Goal: Task Accomplishment & Management: Manage account settings

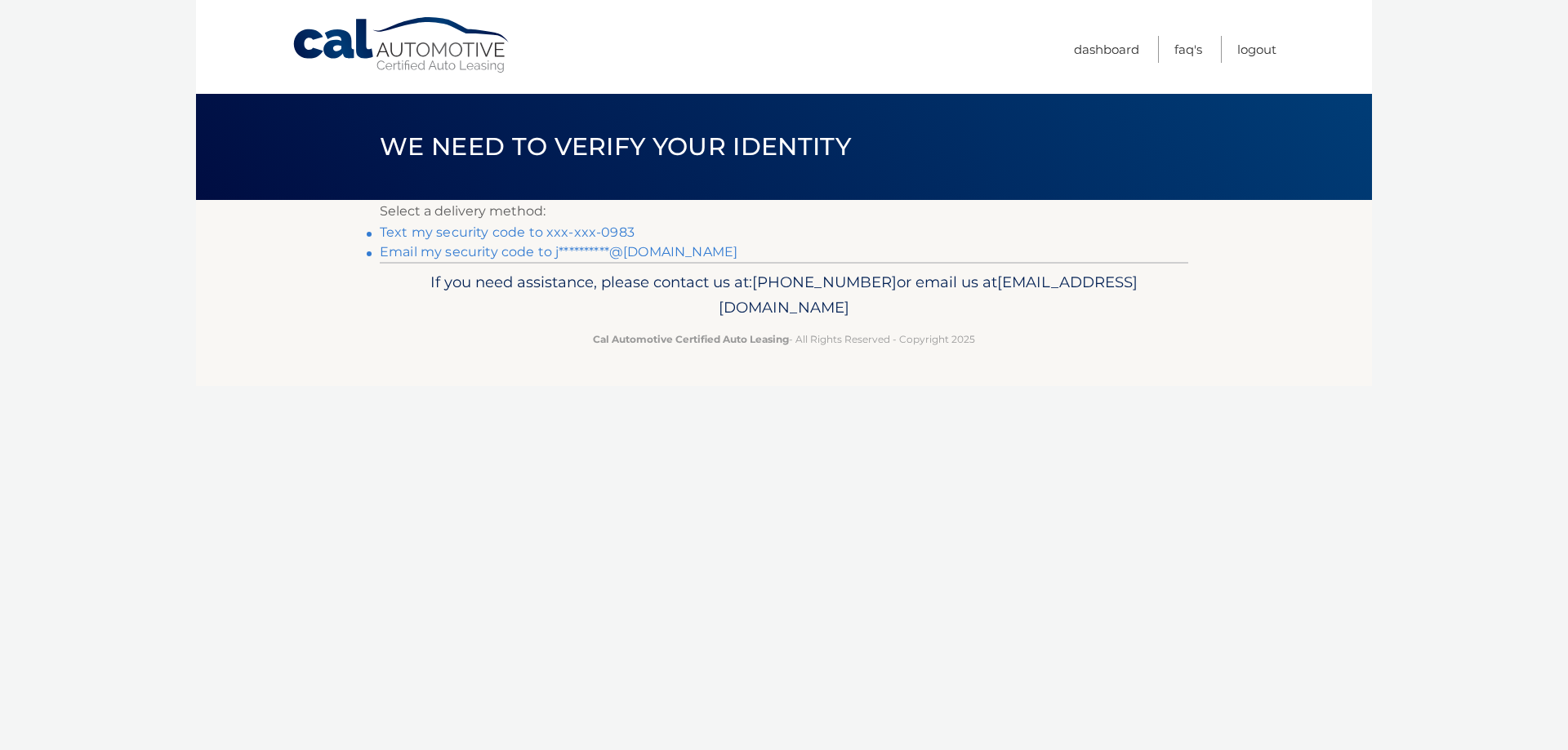
click at [580, 231] on link "Text my security code to xxx-xxx-0983" at bounding box center [507, 233] width 255 height 15
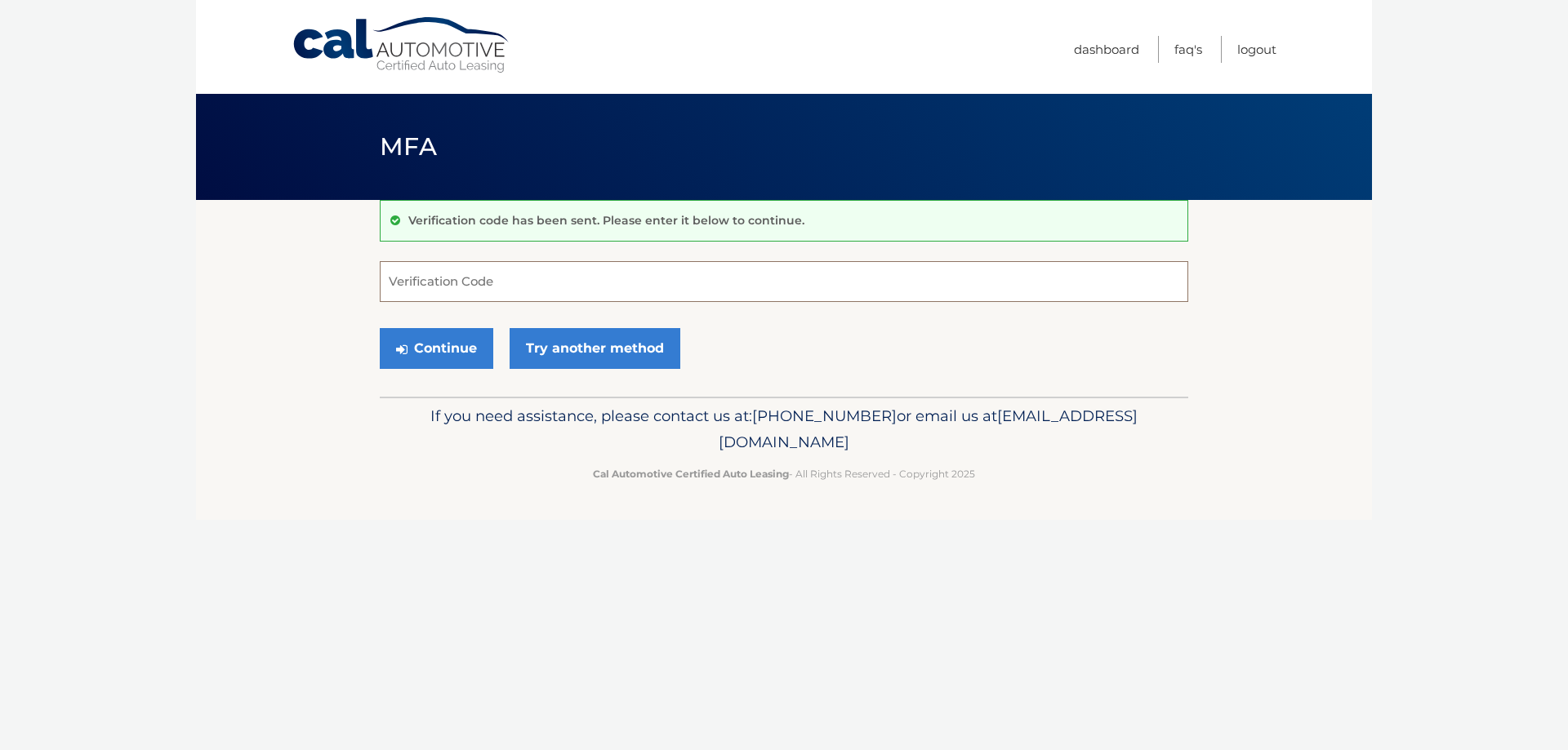
click at [505, 273] on input "Verification Code" at bounding box center [783, 282] width 808 height 41
type input "089113"
click at [379, 328] on button "Continue" at bounding box center [436, 348] width 114 height 41
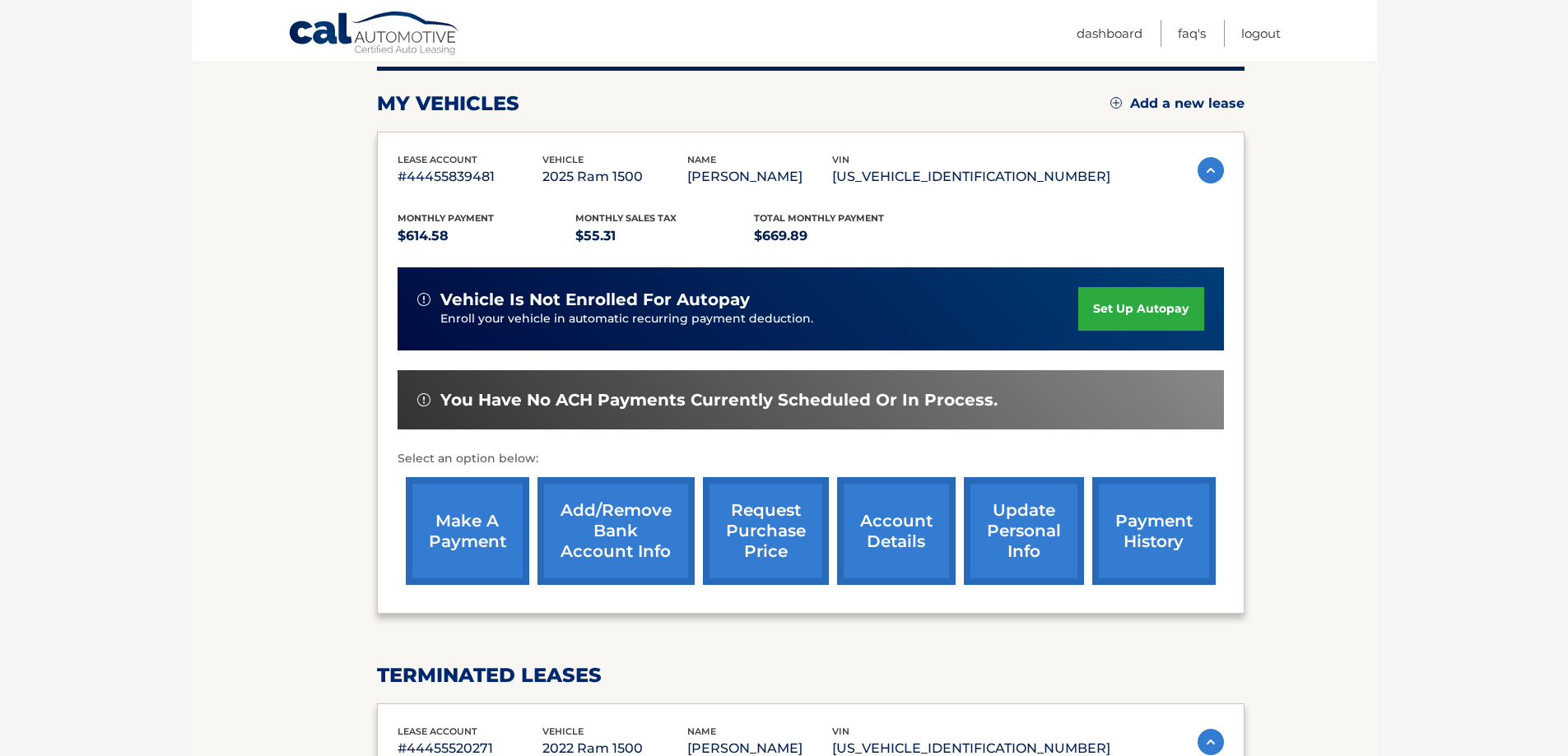
scroll to position [247, 0]
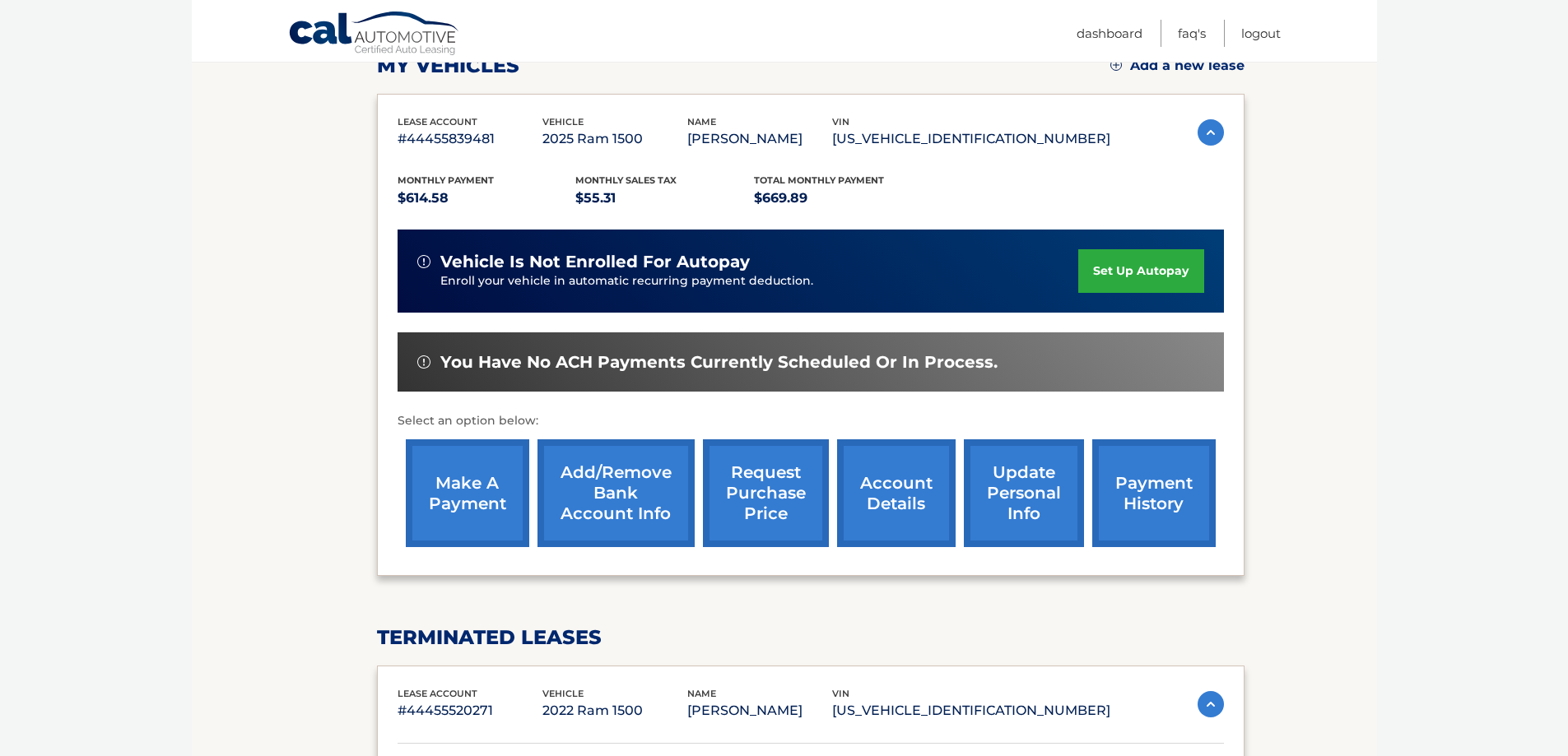
click at [466, 491] on link "make a payment" at bounding box center [467, 493] width 124 height 108
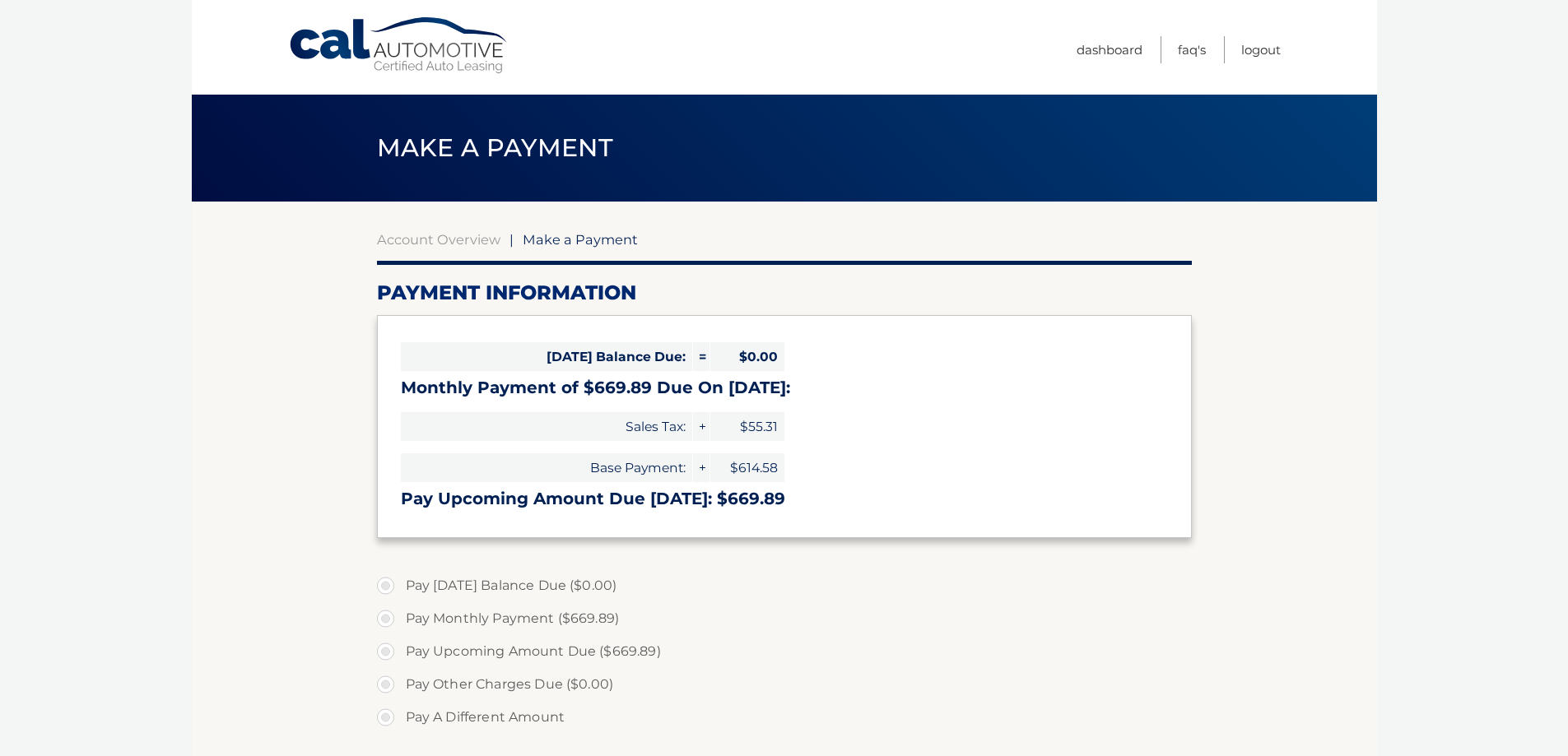
select select "ZWFjYzkyODctZjRmMS00MzNlLTgzMGItNTdkOTExN2RlNzU4"
click at [1259, 54] on link "Logout" at bounding box center [1261, 50] width 40 height 27
